Goal: Task Accomplishment & Management: Use online tool/utility

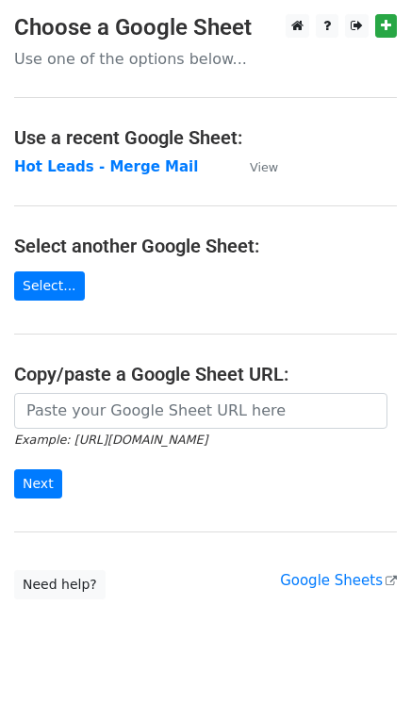
scroll to position [30, 0]
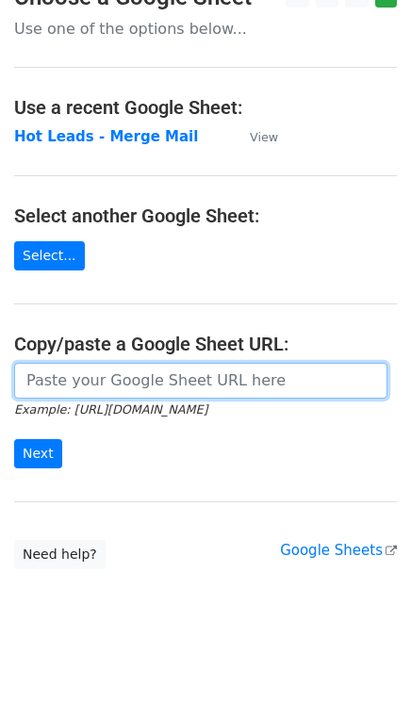
click at [129, 386] on input "url" at bounding box center [200, 381] width 373 height 36
type input "https://docs.google.com/spreadsheets/d/1ZyJppZaVa_DKLyGMpJ33gnIGdSxGvfQwkQbBCOs…"
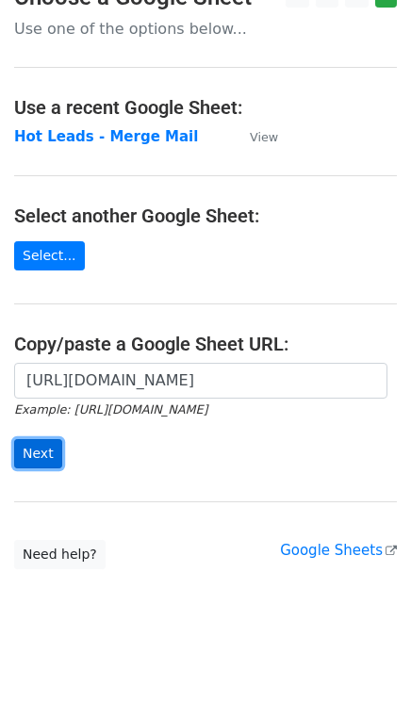
click at [38, 461] on input "Next" at bounding box center [38, 453] width 48 height 29
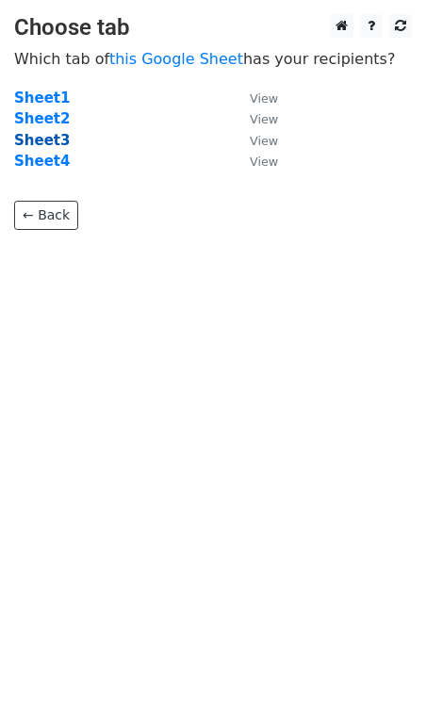
click at [25, 136] on strong "Sheet3" at bounding box center [42, 140] width 56 height 17
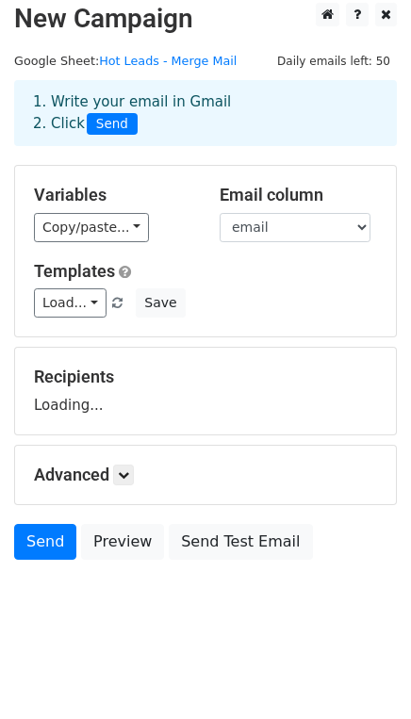
scroll to position [11, 0]
click at [128, 470] on form "Variables Copy/paste... {{First Name}} {{email}} {{name}} {{country_code}} Emai…" at bounding box center [205, 367] width 383 height 404
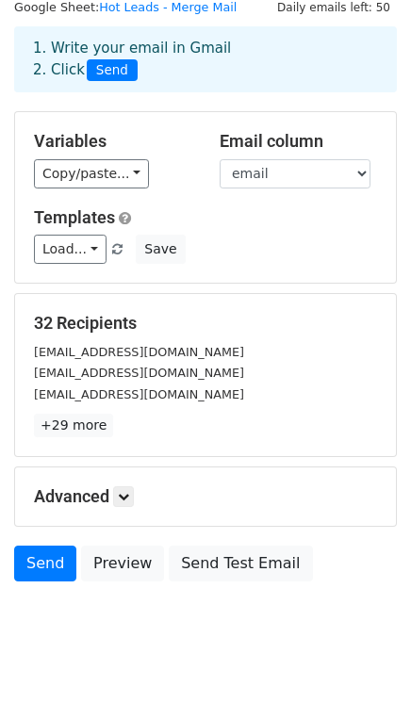
scroll to position [87, 0]
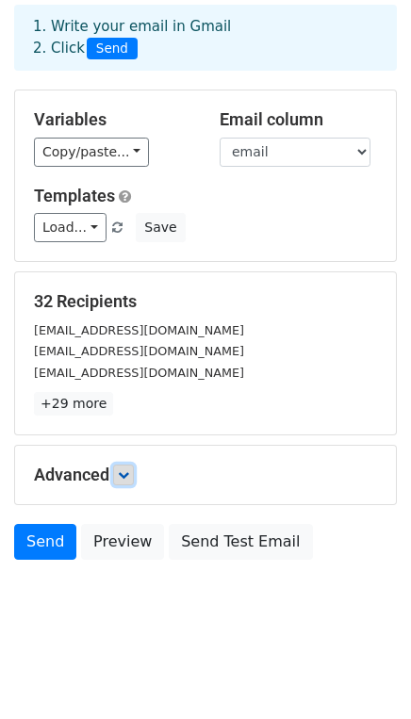
click at [124, 477] on icon at bounding box center [123, 474] width 11 height 11
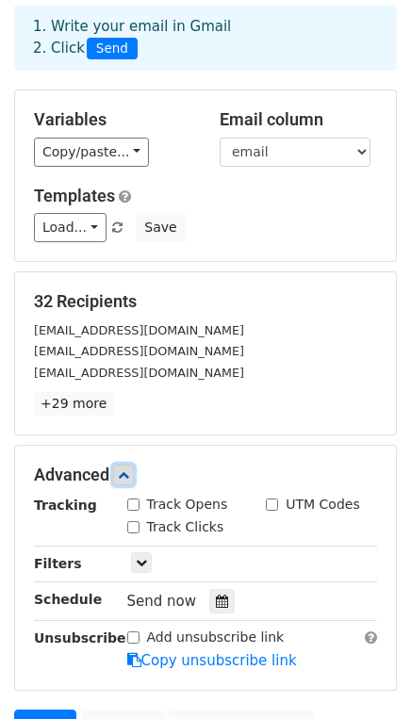
scroll to position [271, 0]
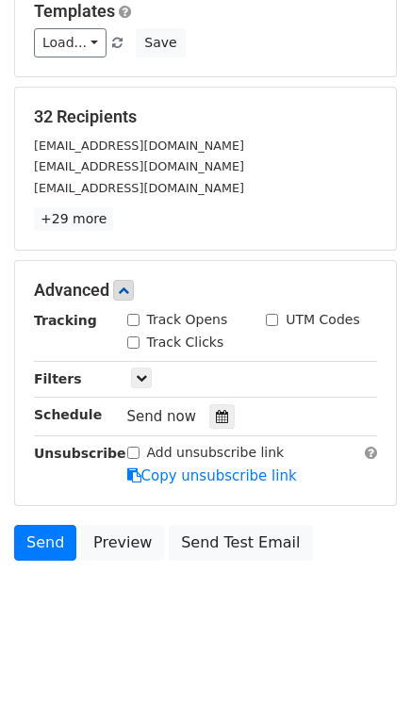
click at [133, 319] on input "Track Opens" at bounding box center [133, 320] width 12 height 12
checkbox input "true"
click at [131, 343] on input "Track Clicks" at bounding box center [133, 342] width 12 height 12
checkbox input "true"
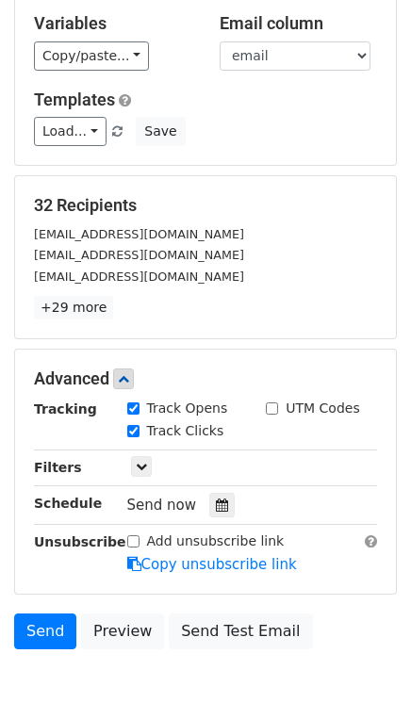
scroll to position [0, 0]
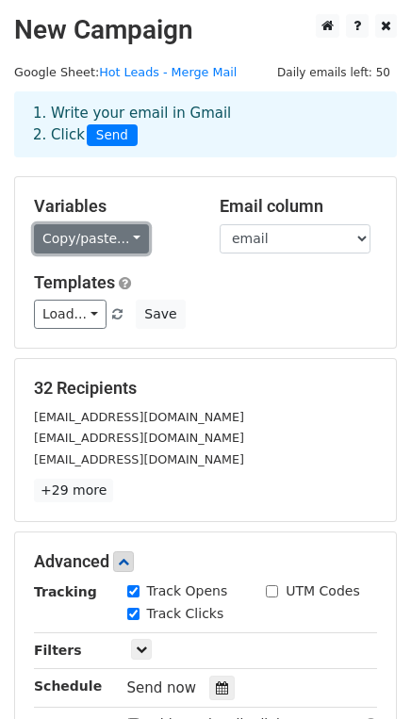
click at [88, 226] on link "Copy/paste..." at bounding box center [91, 238] width 115 height 29
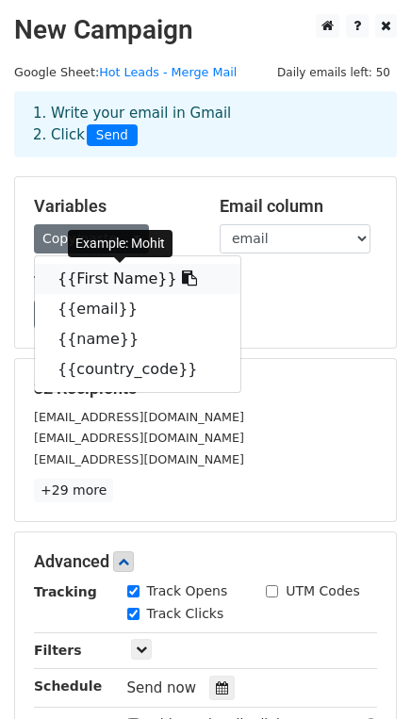
click at [93, 281] on link "{{First Name}}" at bounding box center [137, 279] width 205 height 30
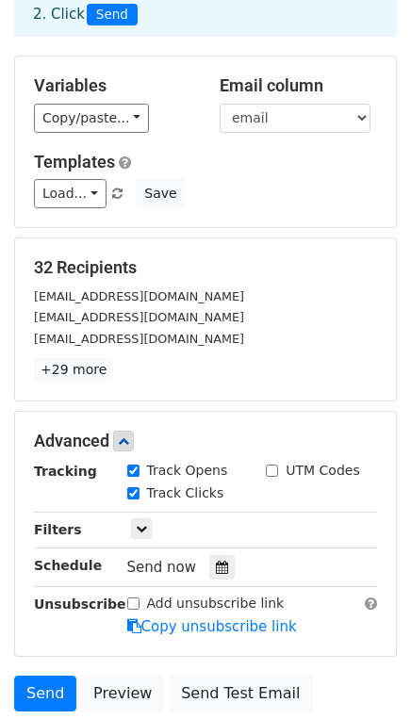
scroll to position [271, 0]
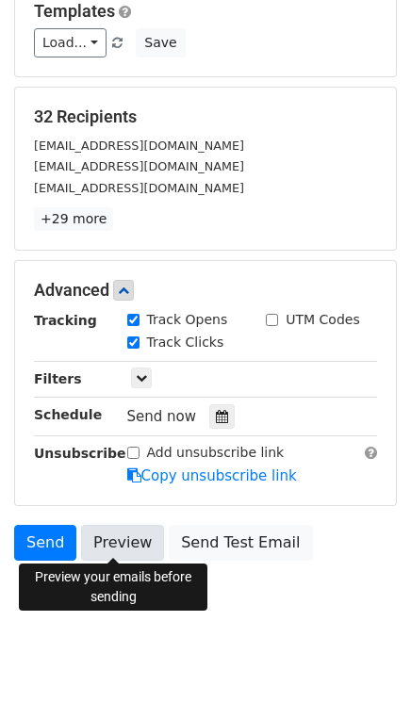
click at [126, 539] on link "Preview" at bounding box center [122, 543] width 83 height 36
click at [116, 536] on link "Preview" at bounding box center [122, 543] width 83 height 36
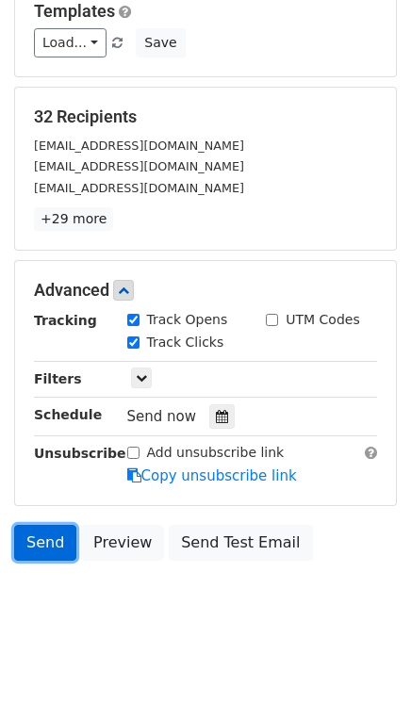
click at [44, 545] on link "Send" at bounding box center [45, 543] width 62 height 36
